Goal: Check status: Check status

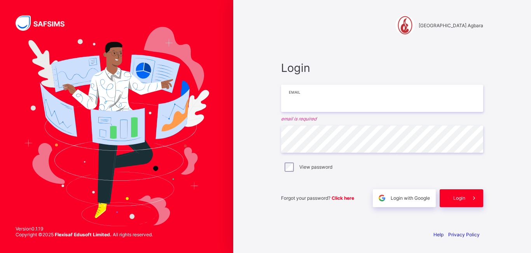
click at [382, 109] on input "email" at bounding box center [382, 98] width 202 height 27
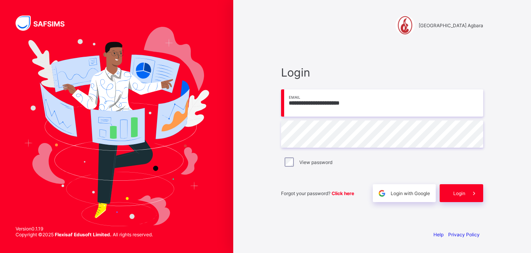
type input "**********"
click at [458, 193] on span "Login" at bounding box center [460, 194] width 12 height 6
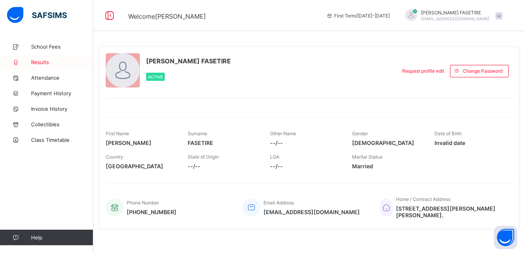
click at [38, 64] on span "Results" at bounding box center [62, 62] width 62 height 6
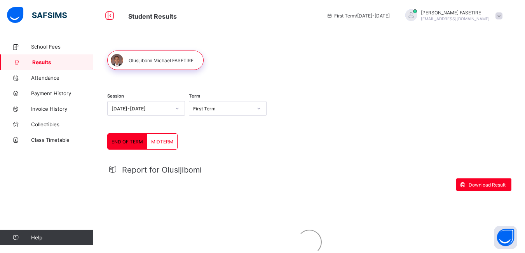
click at [127, 142] on span "END OF TERM" at bounding box center [128, 142] width 32 height 6
click at [486, 183] on span "Download Result" at bounding box center [487, 185] width 37 height 6
